Goal: Information Seeking & Learning: Learn about a topic

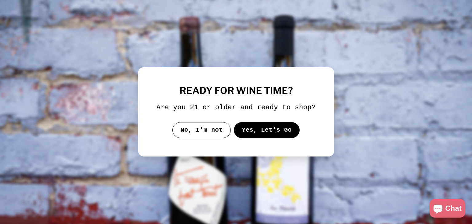
drag, startPoint x: 258, startPoint y: 136, endPoint x: 262, endPoint y: 133, distance: 5.0
click at [258, 136] on button "Yes, Let's Go" at bounding box center [266, 130] width 66 height 16
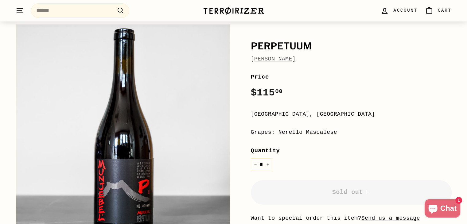
scroll to position [51, 0]
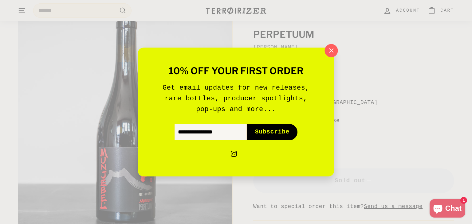
click at [333, 47] on icon "button" at bounding box center [330, 50] width 9 height 9
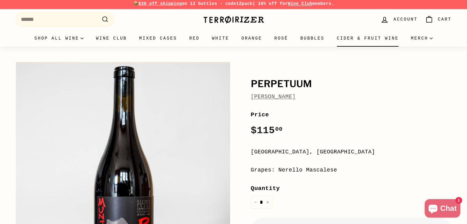
scroll to position [0, 0]
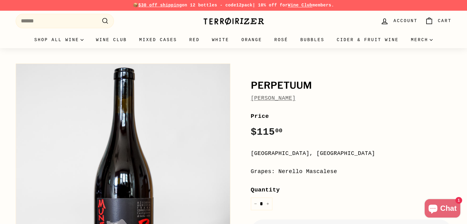
click at [229, 20] on img at bounding box center [233, 21] width 61 height 9
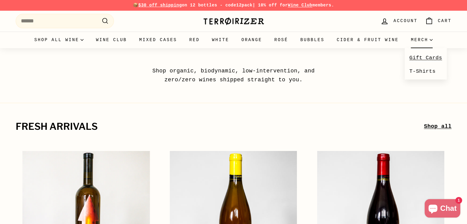
click at [427, 61] on link "Gift Cards" at bounding box center [426, 57] width 42 height 13
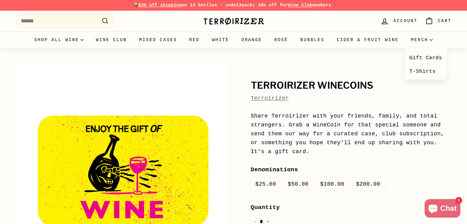
click at [435, 41] on summary "Merch" at bounding box center [422, 40] width 34 height 17
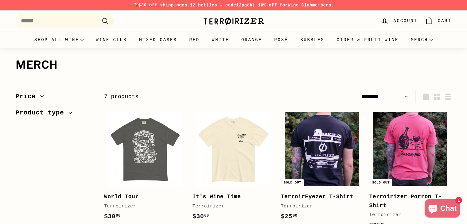
select select "******"
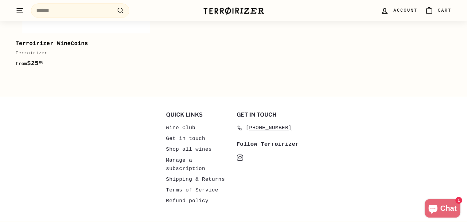
scroll to position [545, 0]
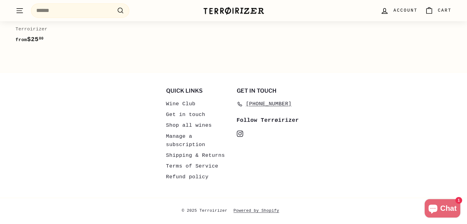
click at [182, 102] on link "Wine Club" at bounding box center [180, 104] width 29 height 11
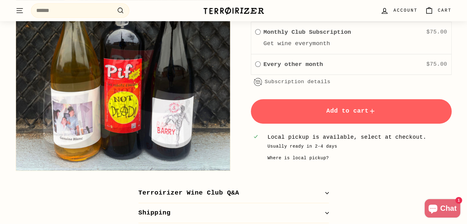
scroll to position [307, 0]
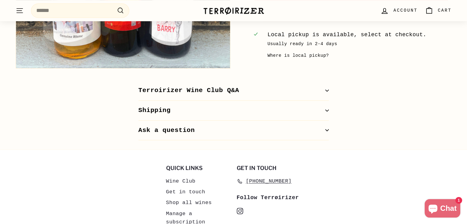
click at [320, 90] on button "Terroirizer Wine Club Q&A" at bounding box center [233, 91] width 190 height 20
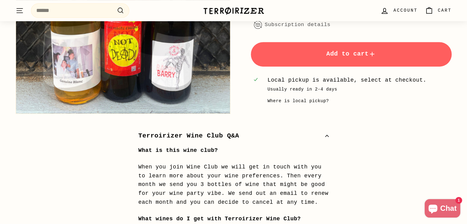
scroll to position [256, 0]
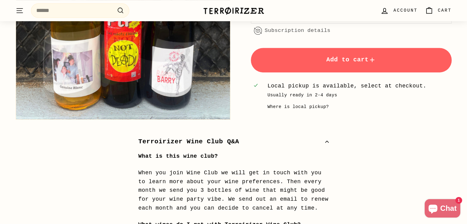
click at [310, 110] on div "Where is local pickup?" at bounding box center [297, 106] width 61 height 7
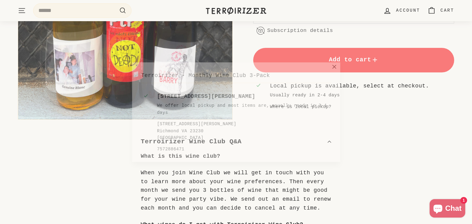
click at [338, 67] on icon at bounding box center [336, 66] width 4 height 4
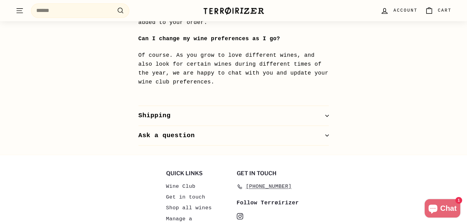
scroll to position [665, 0]
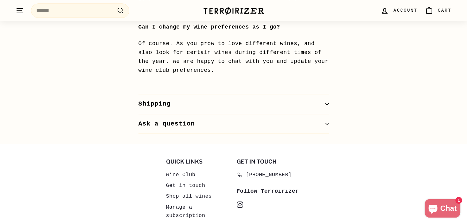
click at [307, 103] on button "Shipping" at bounding box center [233, 104] width 190 height 20
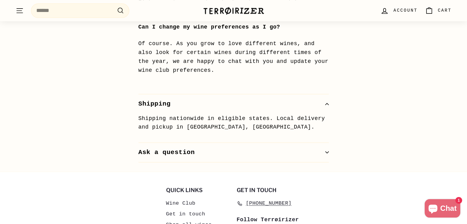
click at [255, 149] on button "Ask a question" at bounding box center [233, 153] width 190 height 20
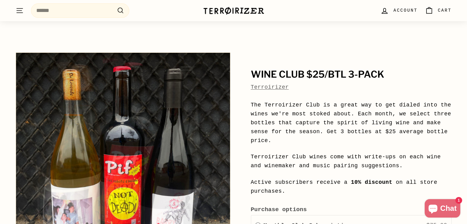
scroll to position [0, 0]
